Goal: Information Seeking & Learning: Learn about a topic

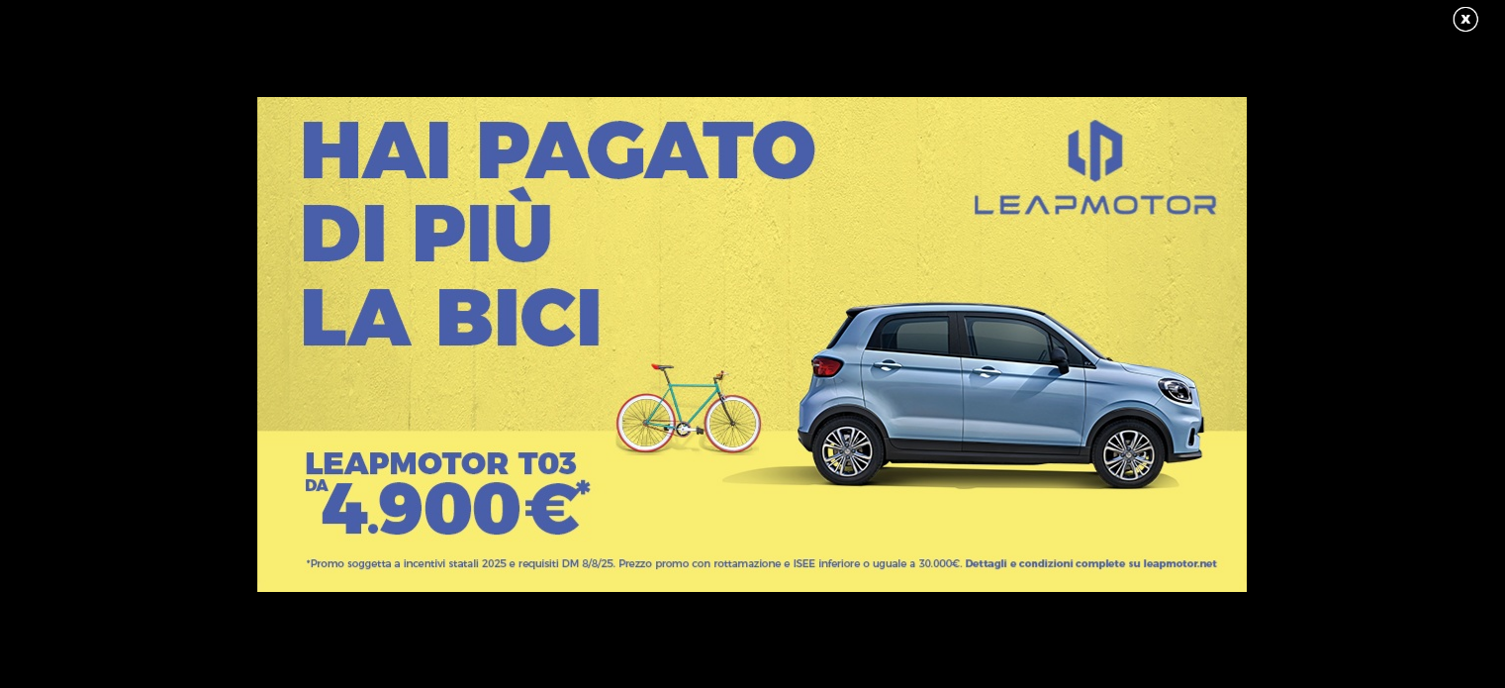
click at [1465, 19] on link at bounding box center [1475, 20] width 49 height 30
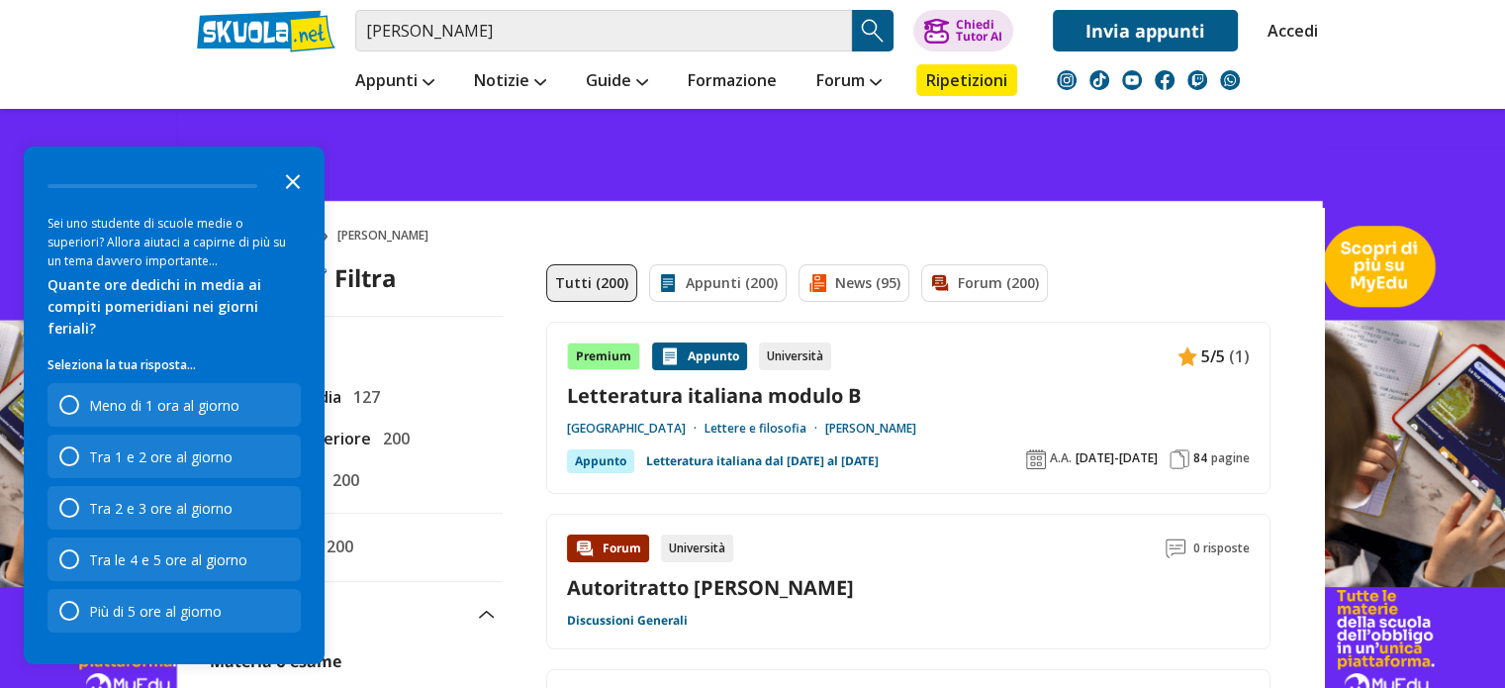
click at [289, 200] on icon "Close the survey" at bounding box center [293, 180] width 40 height 40
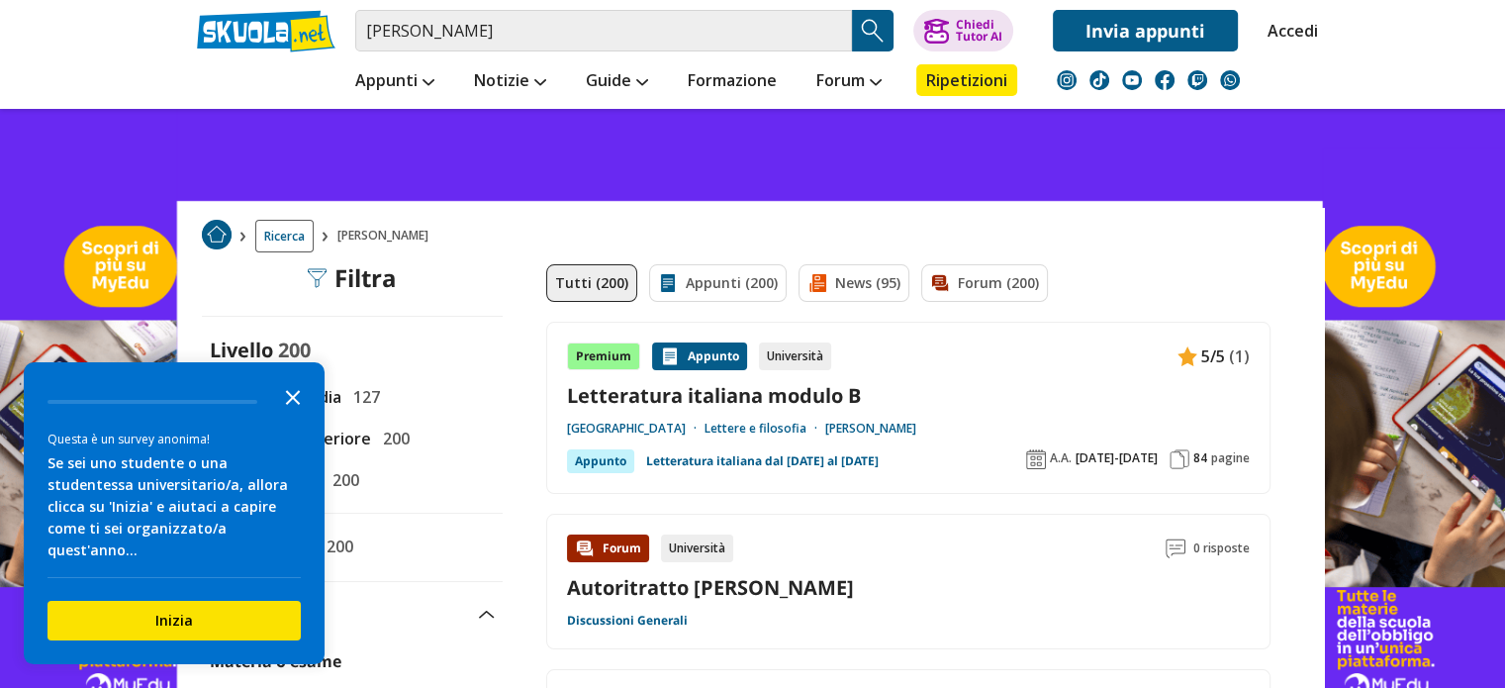
click at [293, 405] on polygon "Close the survey" at bounding box center [293, 397] width 15 height 15
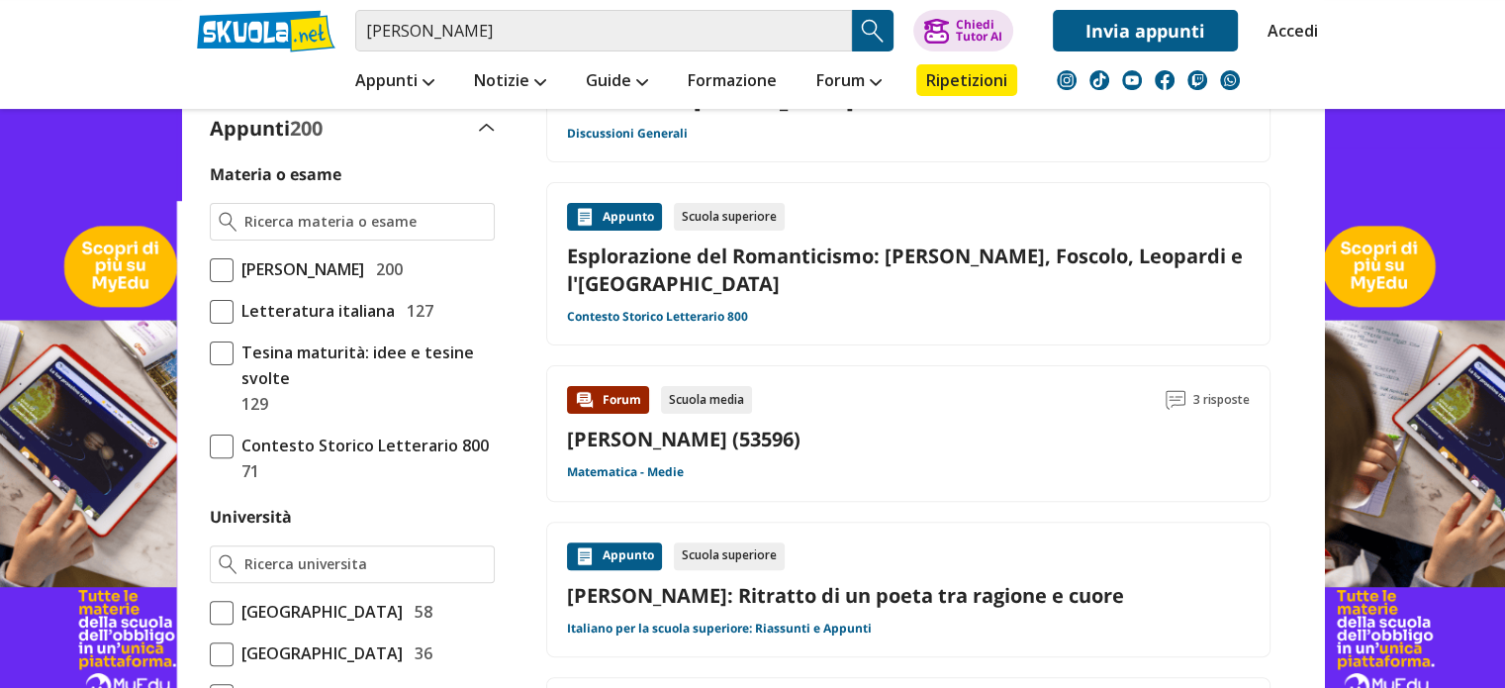
scroll to position [594, 0]
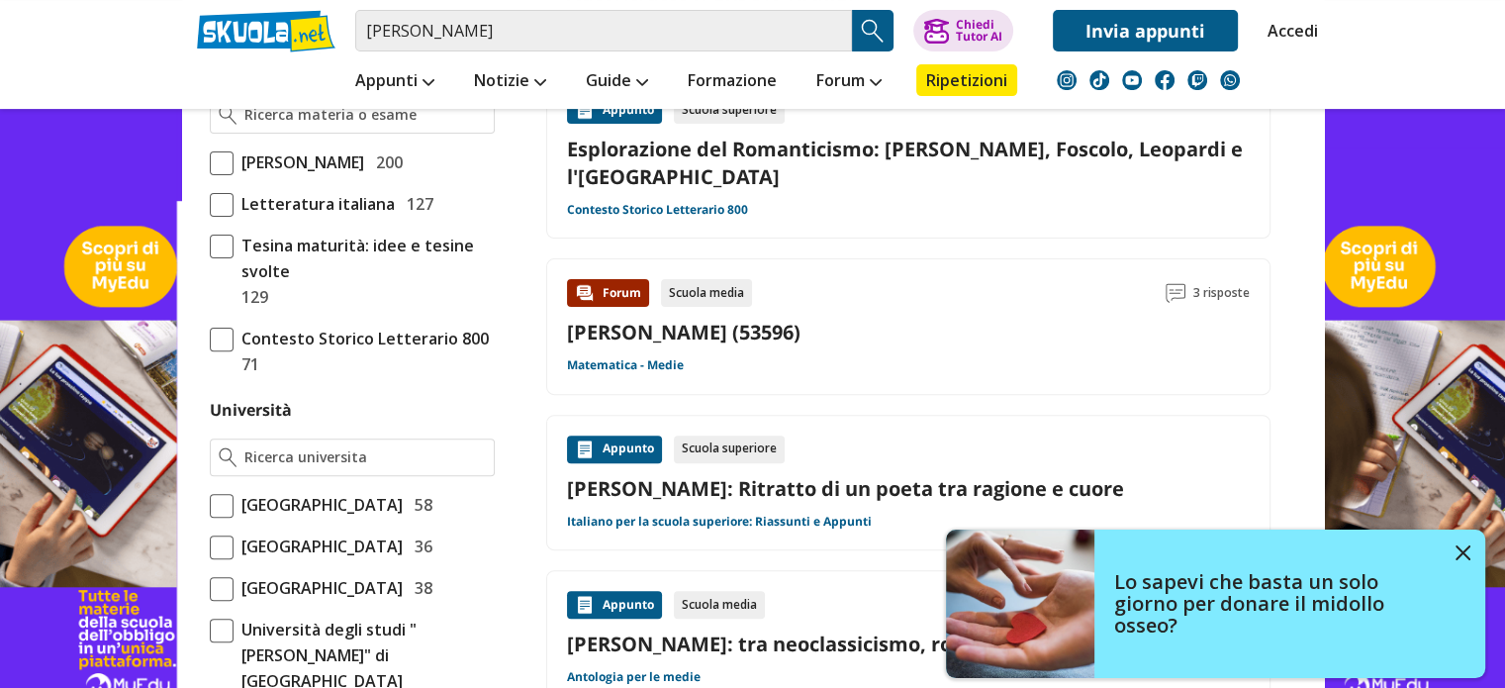
click at [632, 328] on link "[PERSON_NAME] (53596)" at bounding box center [684, 332] width 234 height 27
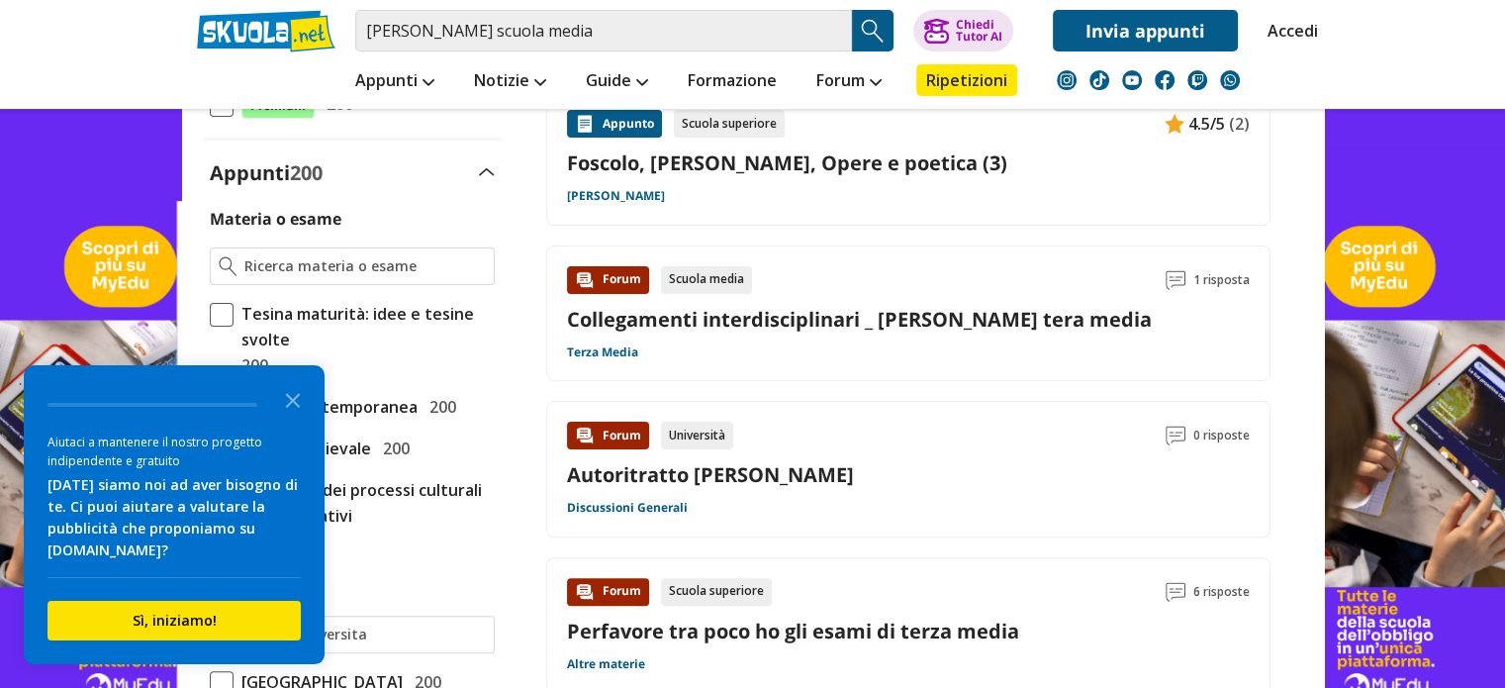
scroll to position [396, 0]
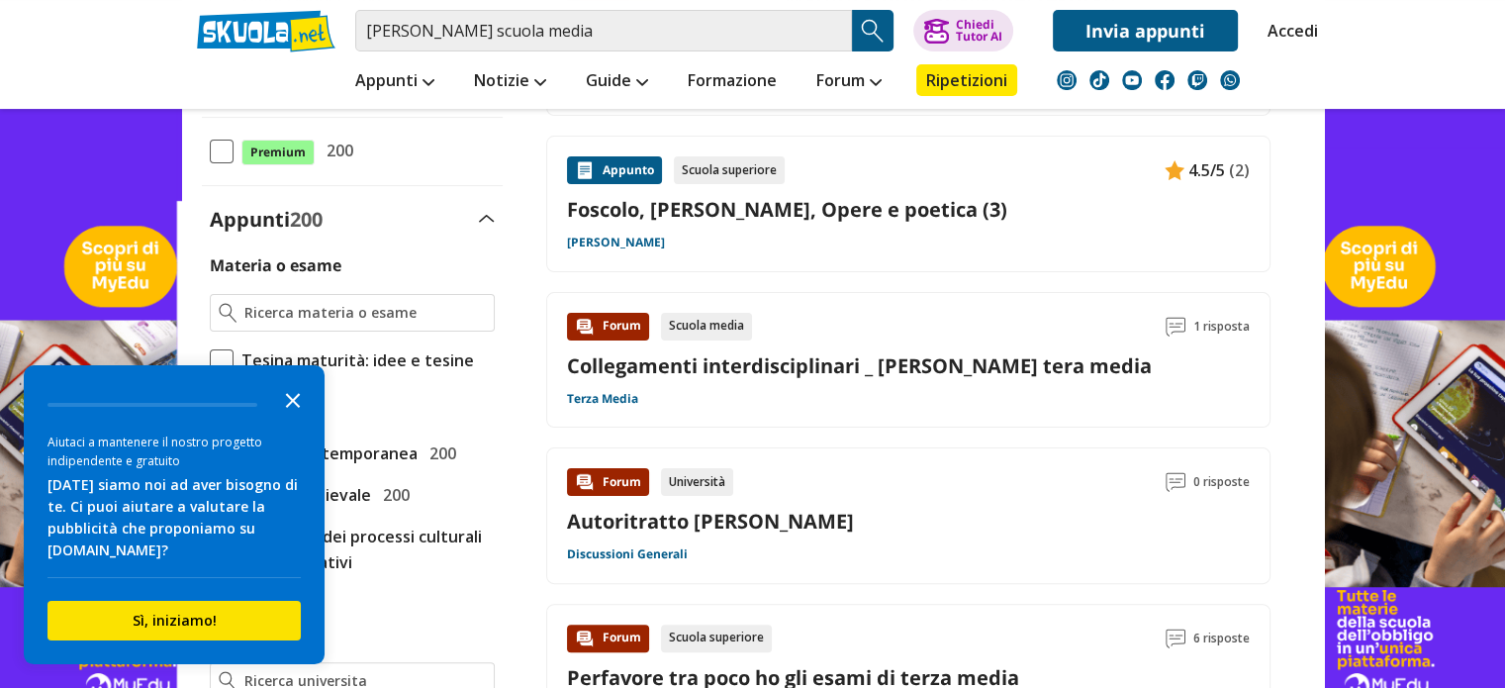
click at [289, 398] on polygon "Close the survey" at bounding box center [293, 400] width 15 height 15
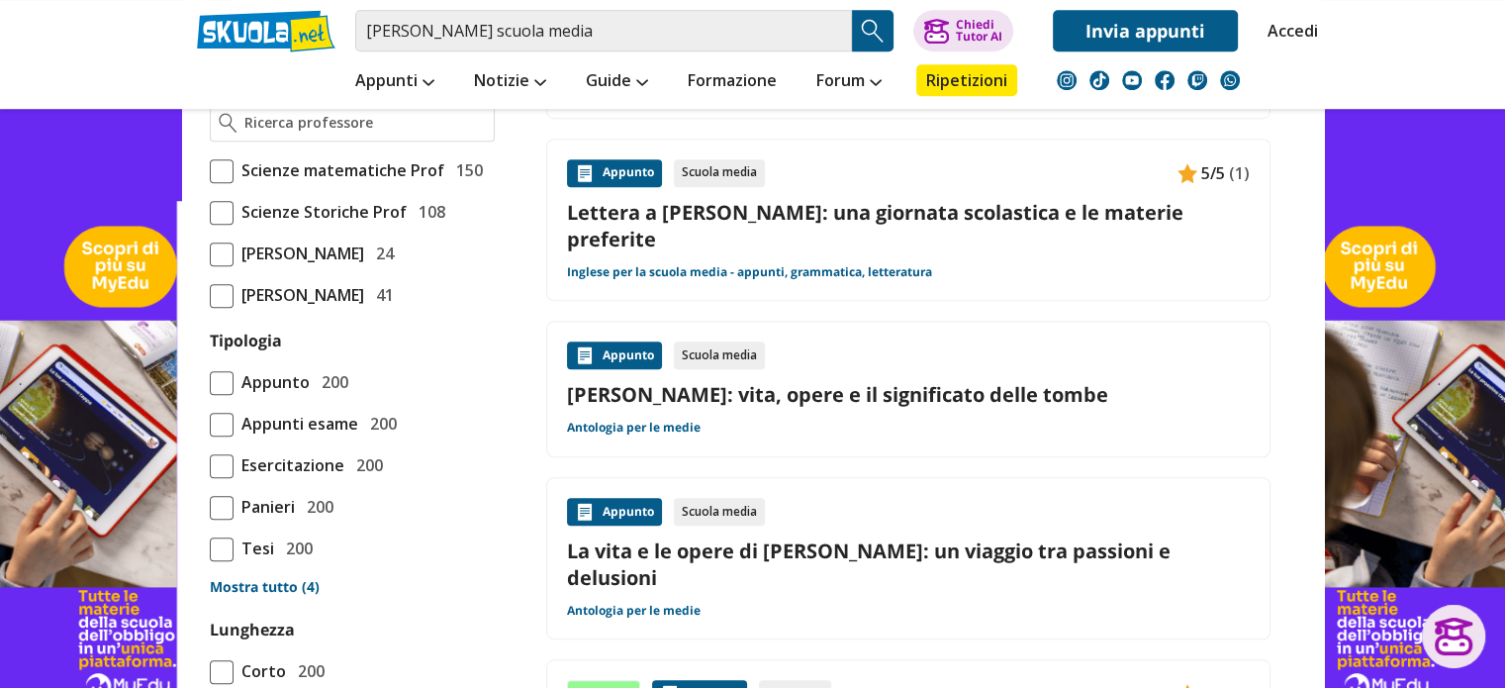
scroll to position [1583, 0]
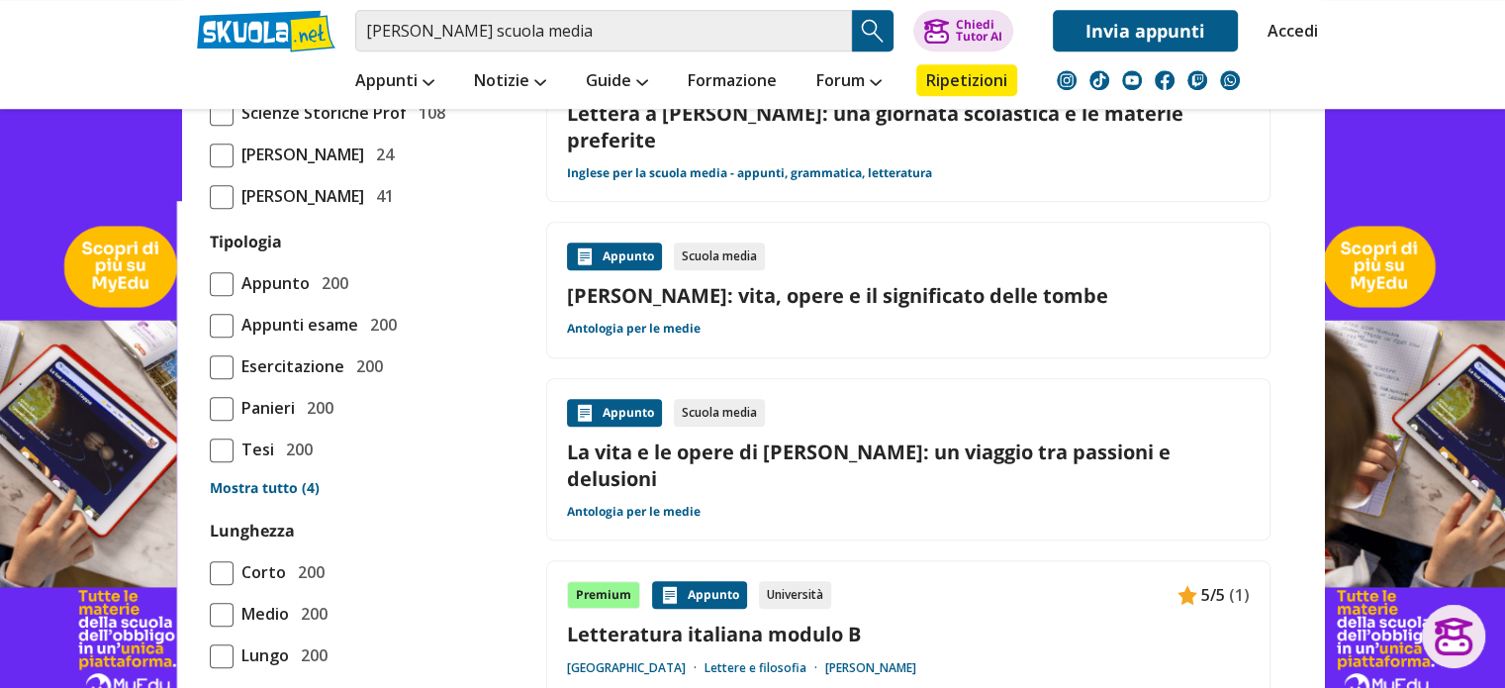
click at [818, 438] on link "La vita e le opere di [PERSON_NAME]: un viaggio tra passioni e delusioni" at bounding box center [908, 464] width 683 height 53
